Goal: Task Accomplishment & Management: Complete application form

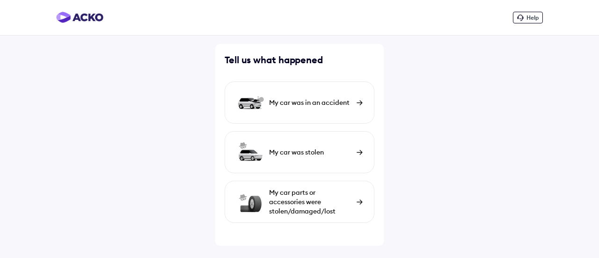
click at [313, 204] on div "My car parts or accessories were stolen/damaged/lost" at bounding box center [310, 202] width 83 height 28
click at [321, 103] on div "My car was in an accident" at bounding box center [310, 102] width 83 height 9
